Goal: Find specific page/section: Find specific page/section

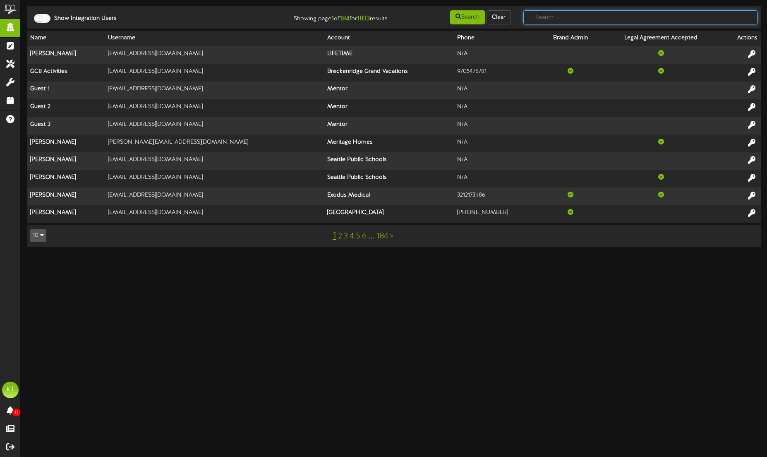
click at [541, 15] on input "text" at bounding box center [640, 17] width 234 height 14
type input "picklr"
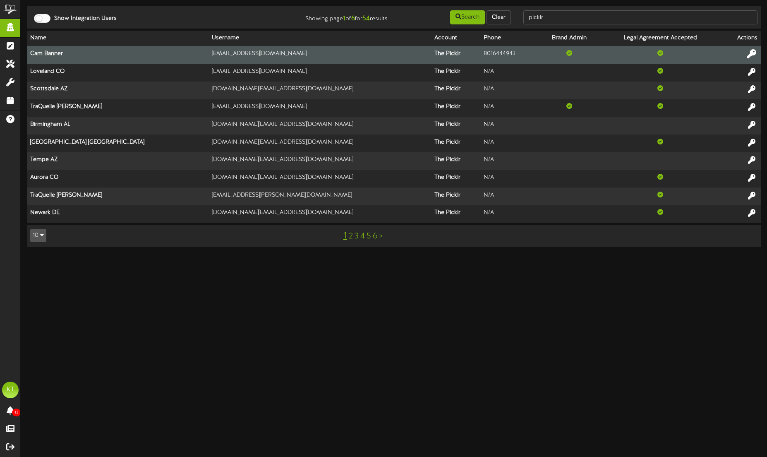
click at [757, 56] on button at bounding box center [752, 54] width 14 height 13
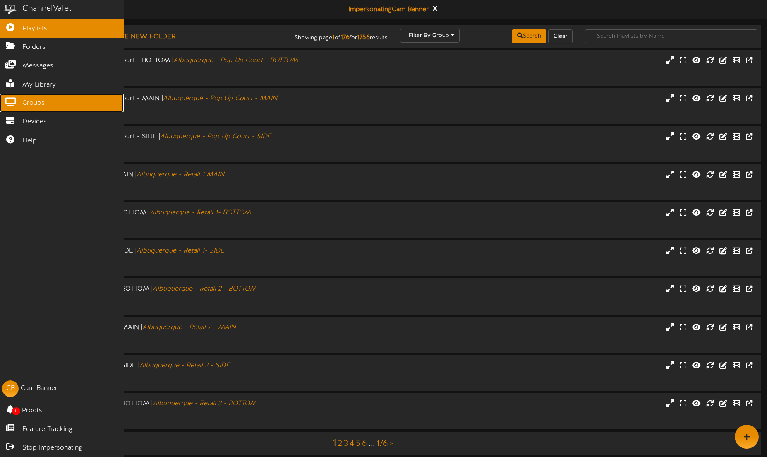
click at [7, 100] on icon at bounding box center [10, 101] width 21 height 6
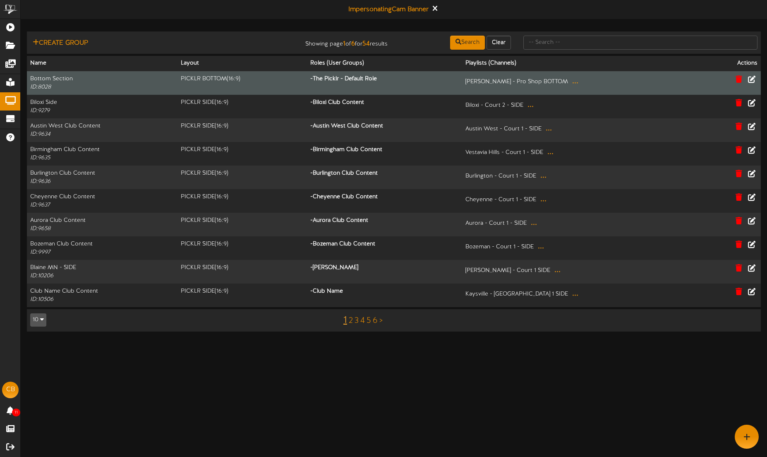
click at [576, 89] on td "[PERSON_NAME] - Pro Shop BOTTOM ..." at bounding box center [581, 83] width 239 height 24
click at [576, 82] on button "..." at bounding box center [575, 81] width 11 height 13
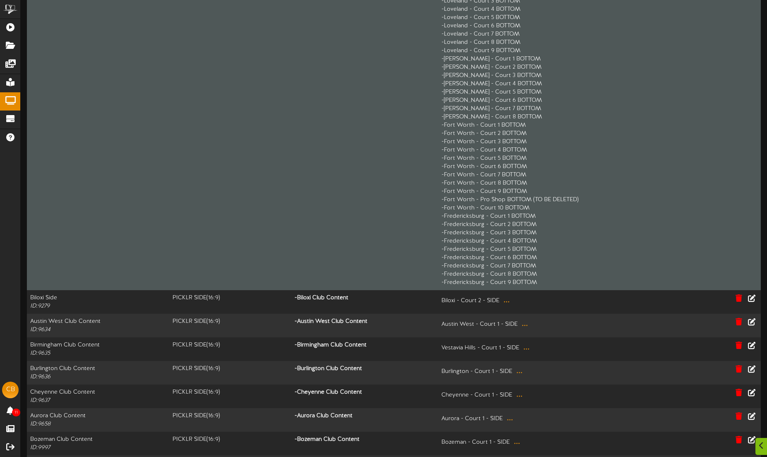
scroll to position [779, 0]
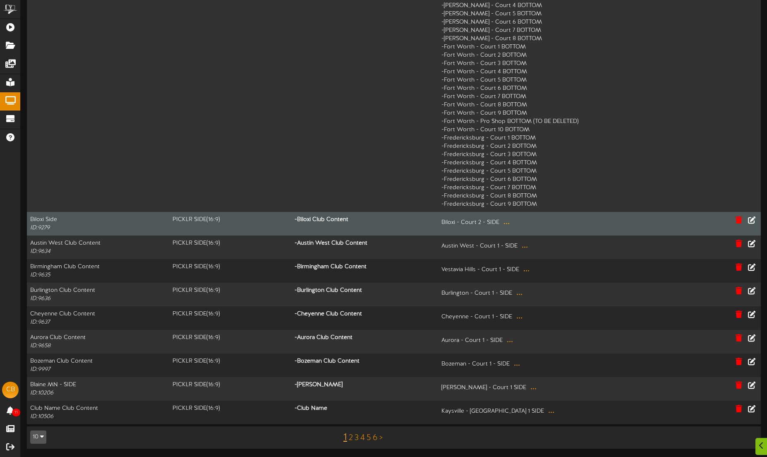
click at [504, 225] on button "..." at bounding box center [506, 222] width 11 height 13
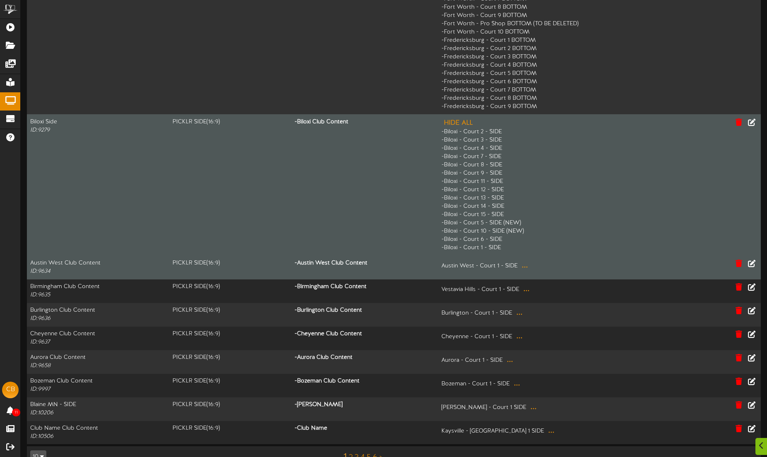
scroll to position [896, 0]
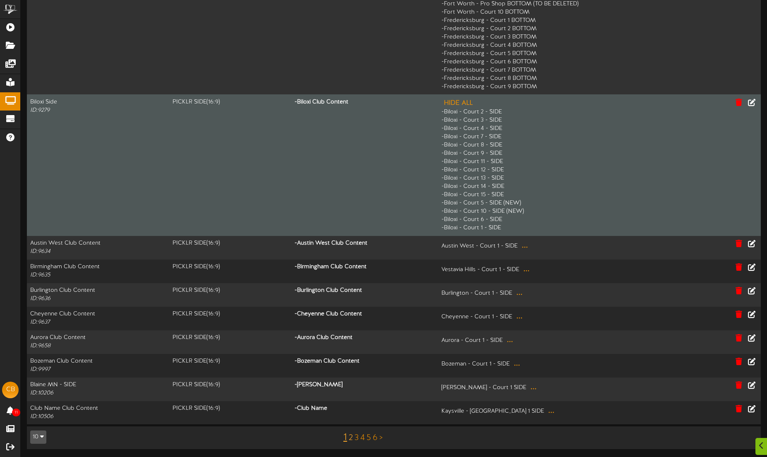
click at [352, 437] on link "2" at bounding box center [351, 437] width 4 height 9
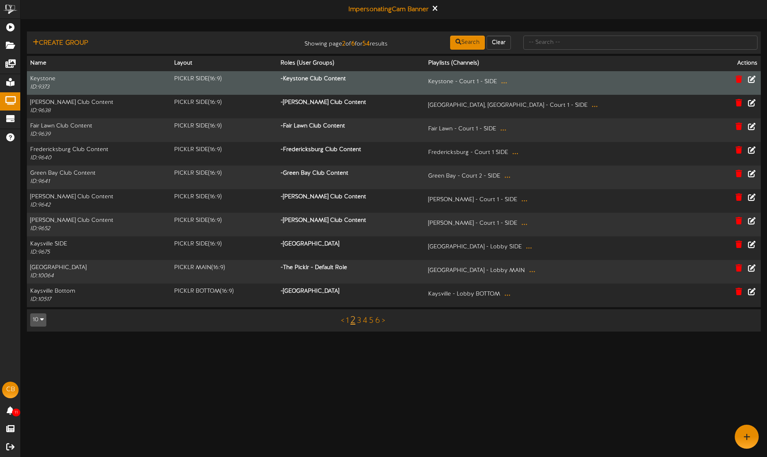
click at [510, 84] on button "..." at bounding box center [504, 81] width 11 height 13
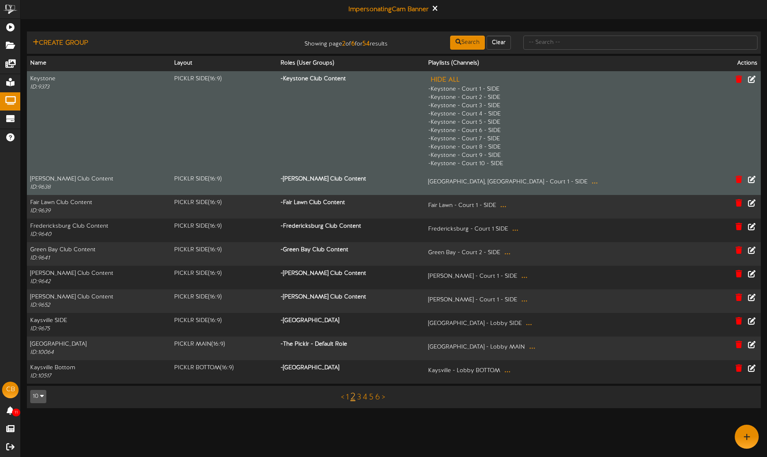
click at [589, 182] on button "..." at bounding box center [594, 181] width 11 height 13
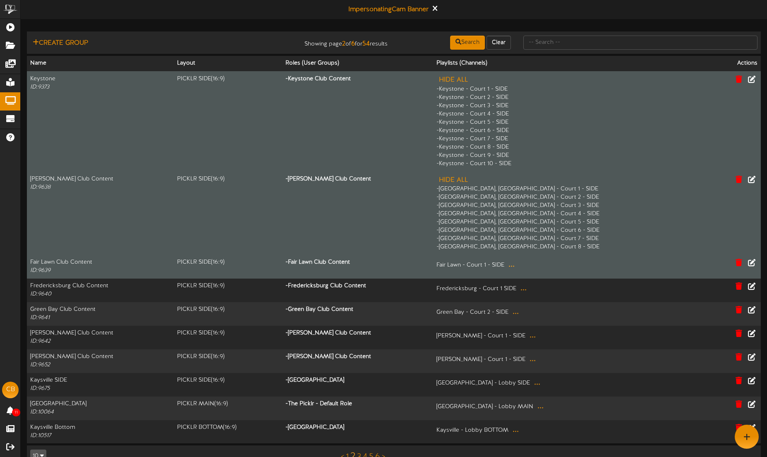
click at [517, 264] on button "..." at bounding box center [511, 264] width 11 height 13
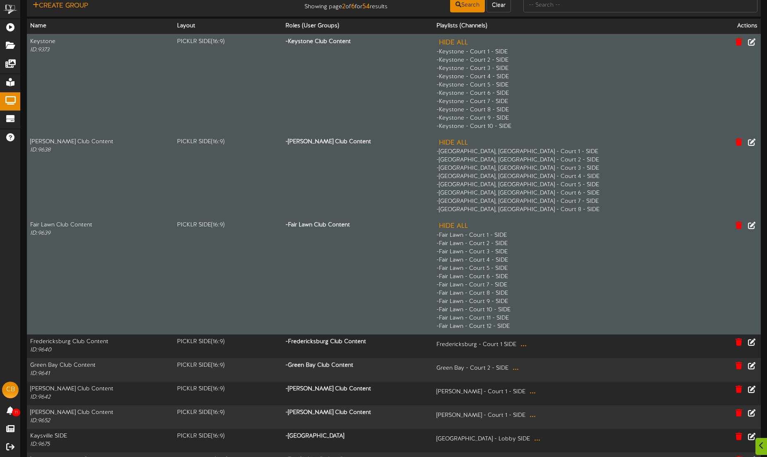
scroll to position [76, 0]
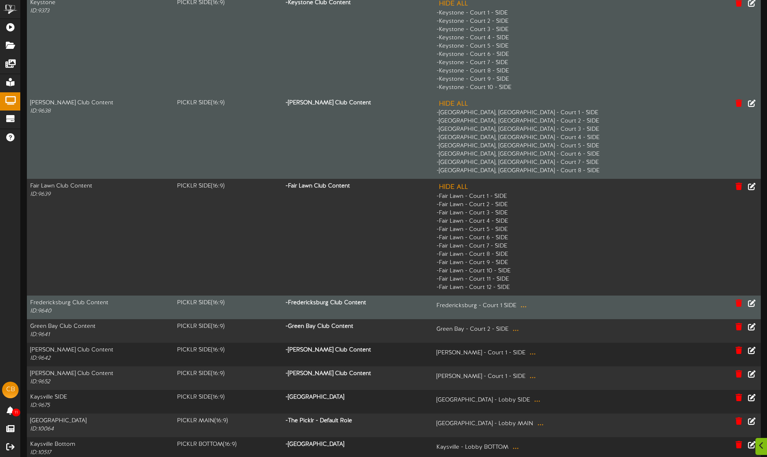
click at [529, 307] on button "..." at bounding box center [523, 305] width 11 height 13
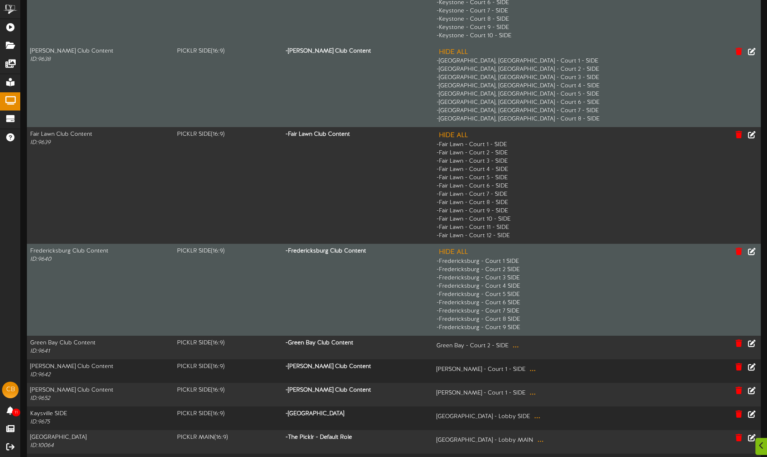
scroll to position [156, 0]
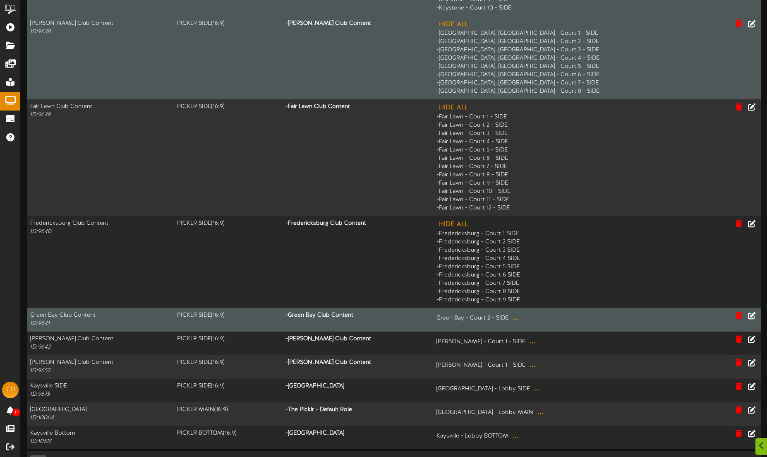
click at [521, 314] on button "..." at bounding box center [515, 317] width 11 height 13
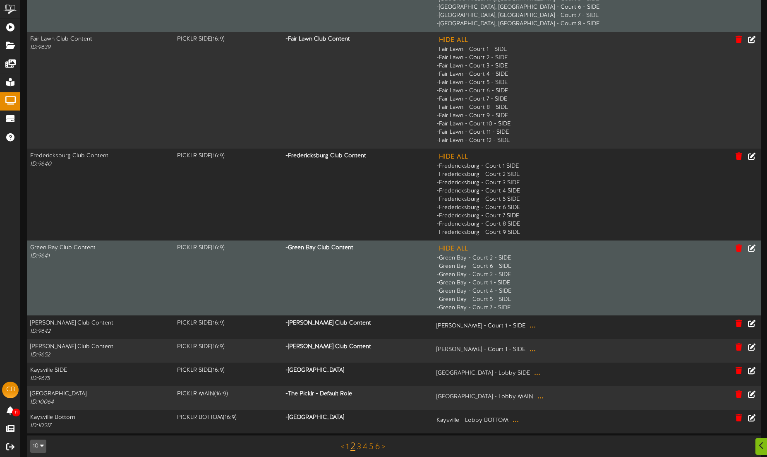
scroll to position [232, 0]
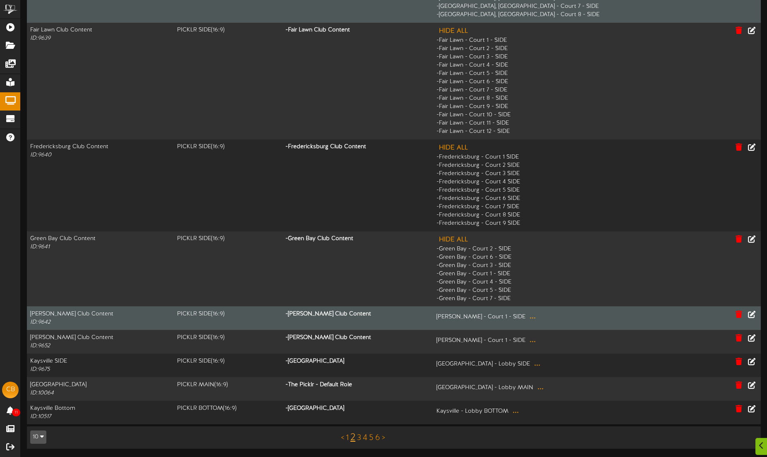
click at [538, 318] on button "..." at bounding box center [532, 316] width 11 height 13
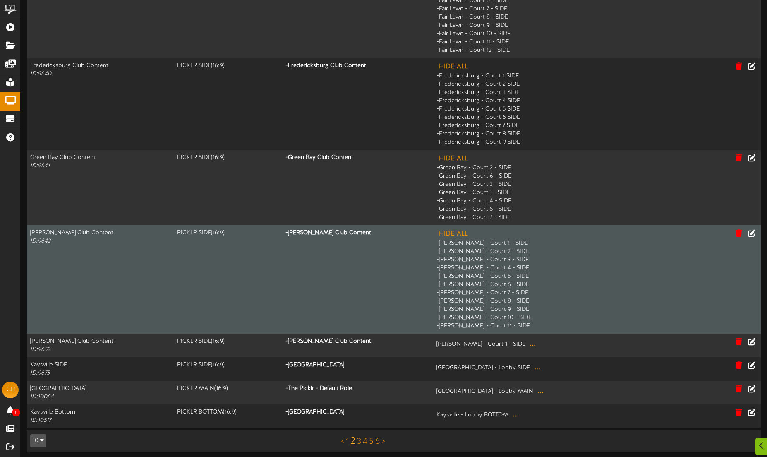
scroll to position [317, 0]
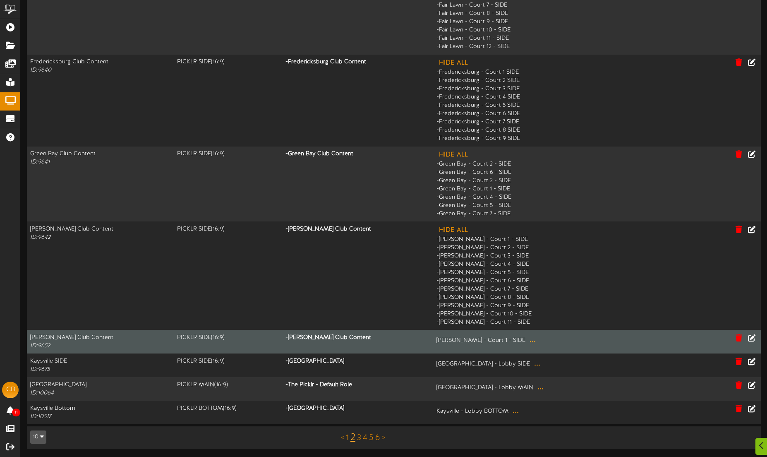
click at [538, 338] on button "..." at bounding box center [532, 339] width 11 height 13
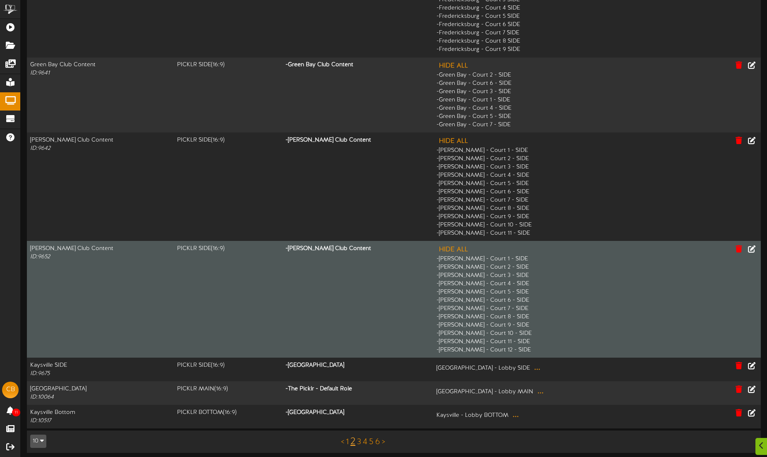
scroll to position [410, 0]
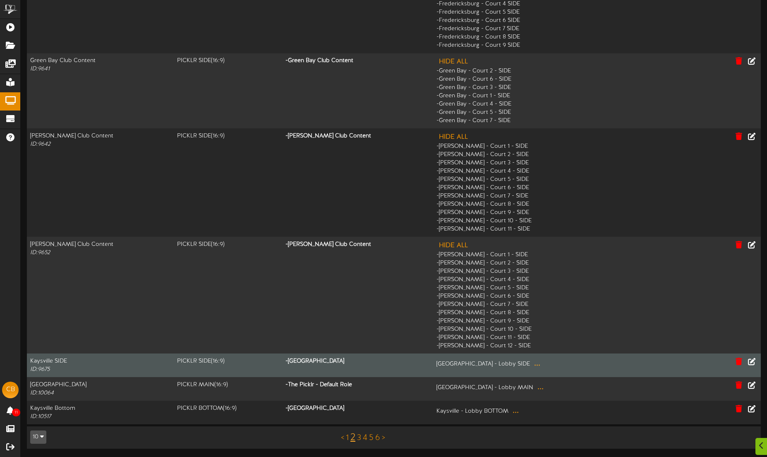
click at [543, 363] on button "..." at bounding box center [537, 363] width 11 height 13
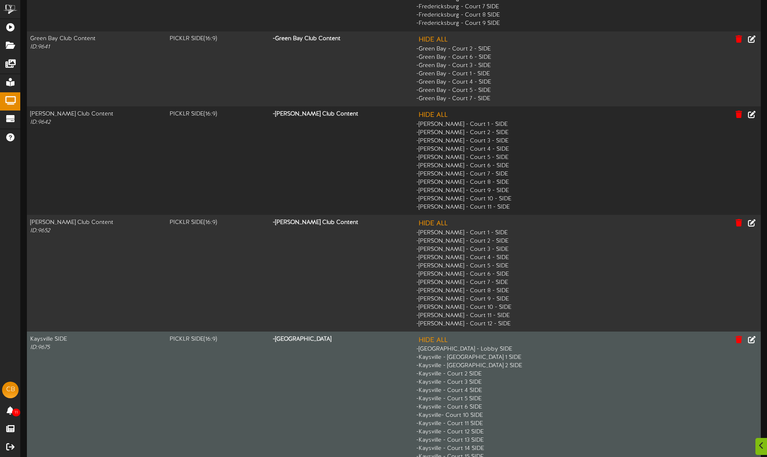
scroll to position [528, 0]
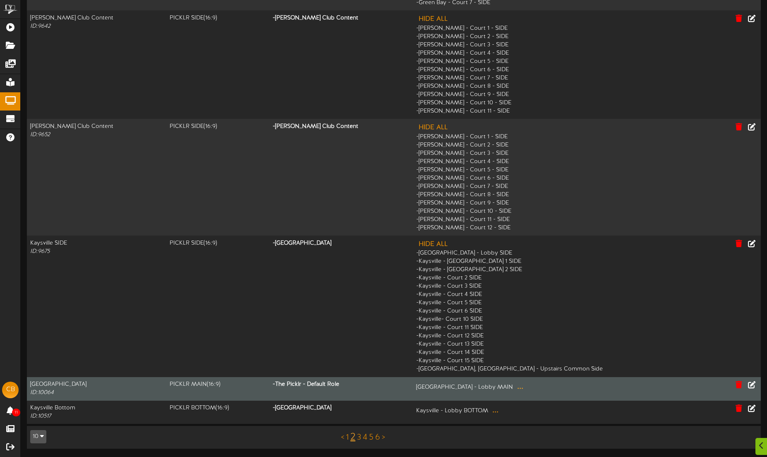
click at [526, 392] on button "..." at bounding box center [520, 386] width 11 height 13
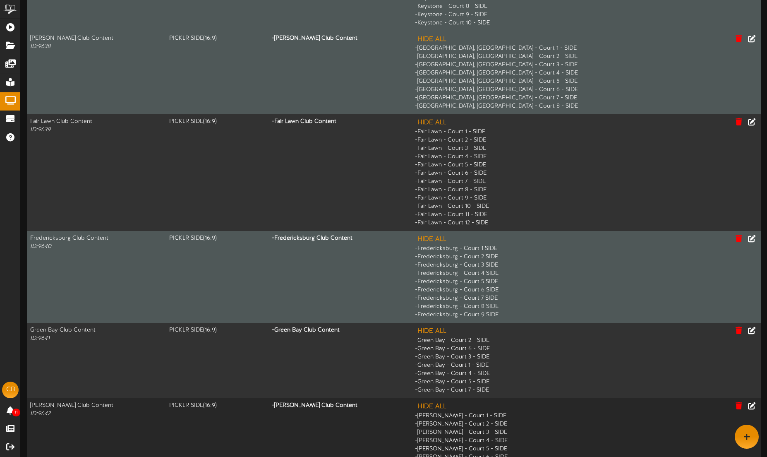
scroll to position [0, 0]
